Goal: Navigation & Orientation: Find specific page/section

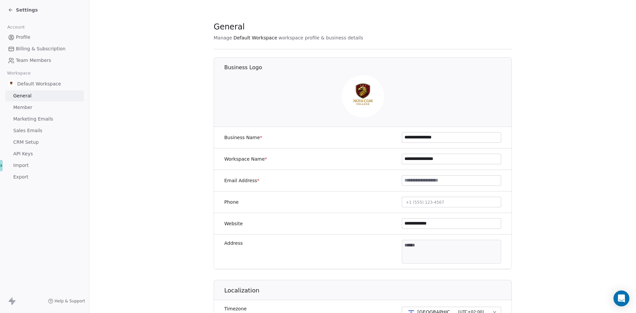
click at [12, 11] on icon at bounding box center [10, 9] width 5 height 5
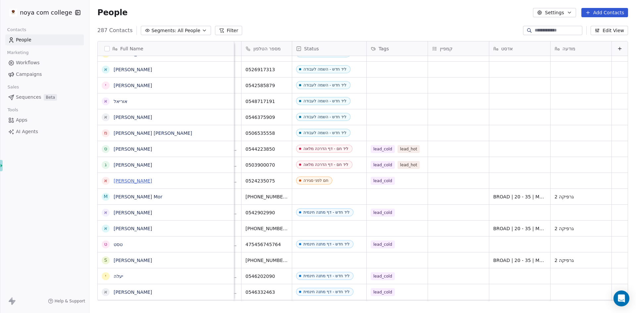
click at [120, 181] on link "[PERSON_NAME]" at bounding box center [133, 180] width 38 height 5
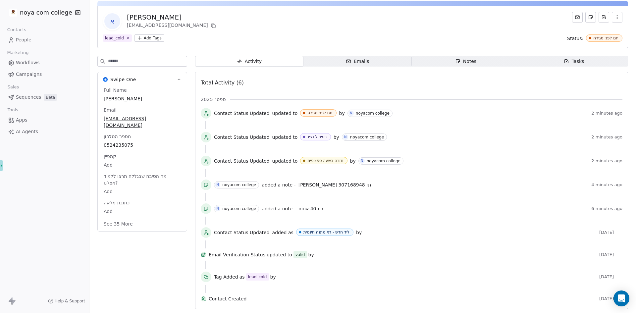
click at [127, 218] on button "See 35 More" at bounding box center [118, 224] width 37 height 12
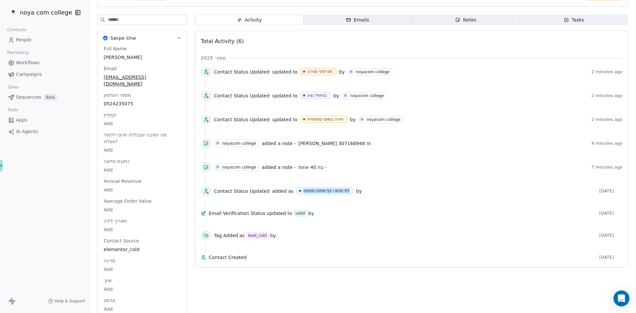
drag, startPoint x: 293, startPoint y: 191, endPoint x: 347, endPoint y: 191, distance: 53.3
click at [347, 191] on span "ליד חדש - דף מתנה חינמית" at bounding box center [324, 190] width 57 height 7
click at [363, 163] on div "N noyacom college added a note - בת 40 אחות -" at bounding box center [401, 167] width 375 height 8
drag, startPoint x: 302, startPoint y: 190, endPoint x: 345, endPoint y: 189, distance: 43.7
click at [345, 189] on div "ליד חדש - דף מתנה חינמית" at bounding box center [326, 190] width 46 height 5
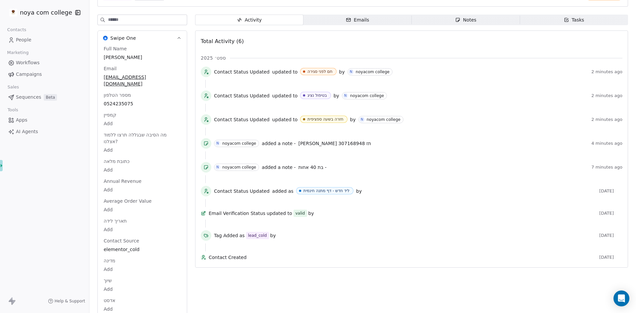
click at [344, 180] on div at bounding box center [411, 179] width 412 height 8
drag, startPoint x: 345, startPoint y: 191, endPoint x: 294, endPoint y: 186, distance: 50.9
click at [296, 187] on span "ליד חדש - דף מתנה חינמית" at bounding box center [324, 190] width 57 height 7
click at [384, 163] on div "N noyacom college added a note - בת 40 אחות - 7 minutes ago" at bounding box center [412, 168] width 422 height 13
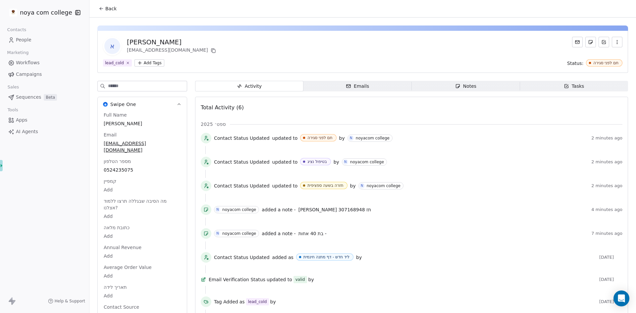
click at [355, 90] on span "Emails Emails" at bounding box center [357, 86] width 108 height 11
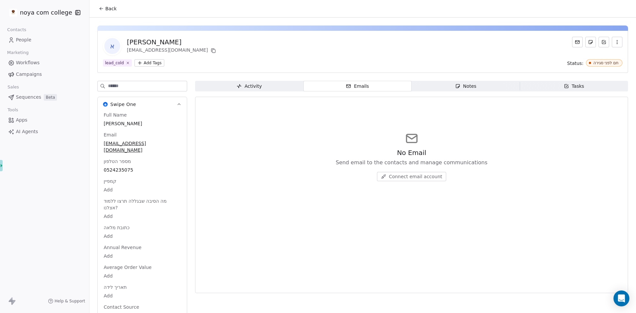
click at [267, 85] on span "Activity Activity" at bounding box center [249, 86] width 108 height 11
click at [32, 38] on link "People" at bounding box center [44, 39] width 78 height 11
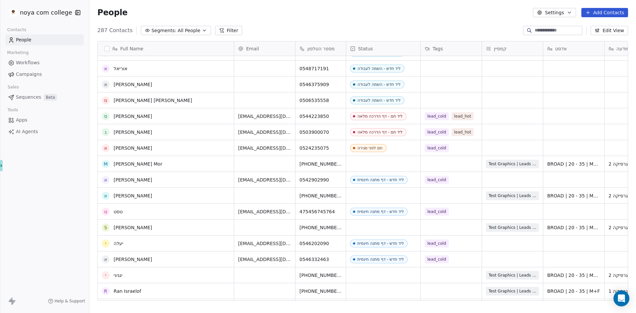
scroll to position [298, 0]
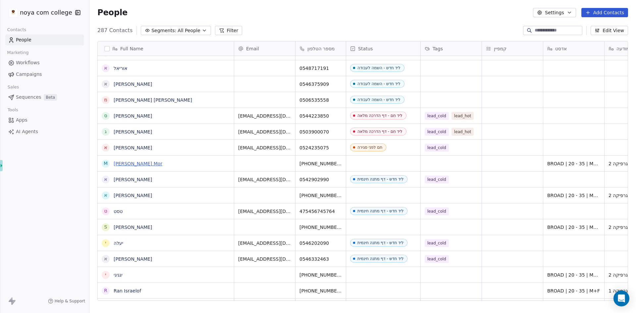
click at [153, 165] on link "[PERSON_NAME] Mor" at bounding box center [138, 163] width 49 height 5
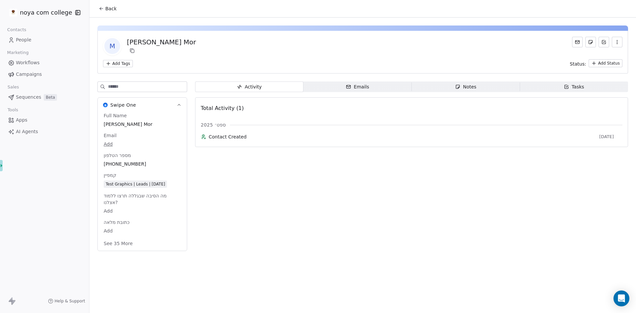
click at [126, 245] on button "See 35 More" at bounding box center [118, 243] width 37 height 12
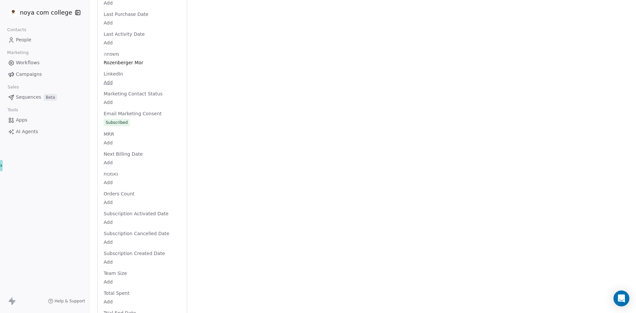
scroll to position [526, 0]
click at [44, 17] on html "noya com college Contacts People Marketing Workflows Campaigns Sales Sequences …" at bounding box center [318, 156] width 636 height 313
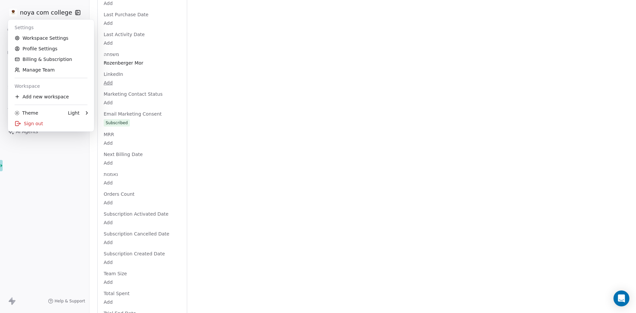
click at [329, 78] on html "noya com college Contacts People Marketing Workflows Campaigns Sales Sequences …" at bounding box center [318, 156] width 636 height 313
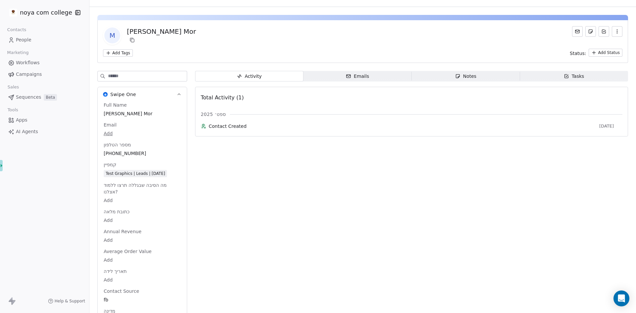
scroll to position [0, 0]
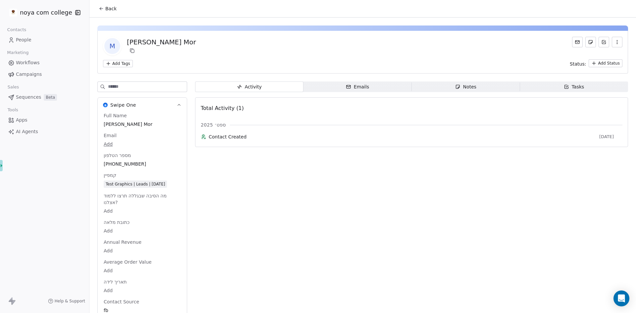
click at [105, 7] on button "Back" at bounding box center [108, 9] width 26 height 12
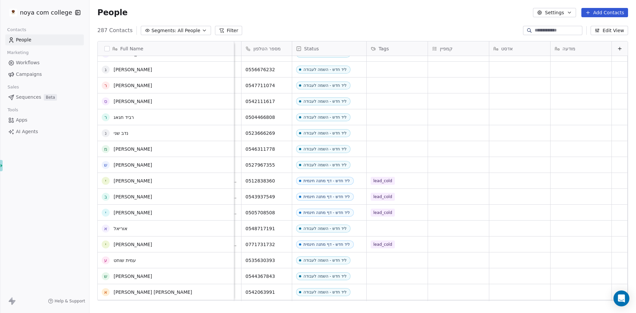
scroll to position [994, 0]
